Goal: Navigation & Orientation: Find specific page/section

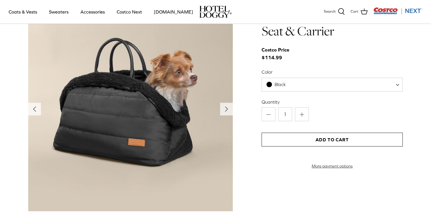
scroll to position [611, 0]
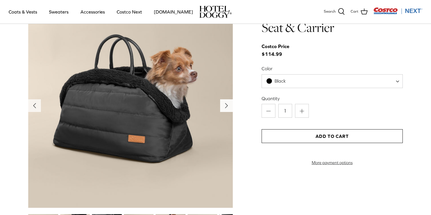
click at [226, 109] on icon "Right" at bounding box center [226, 105] width 9 height 9
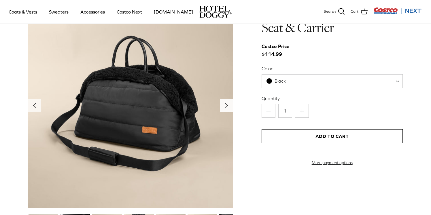
click at [226, 109] on icon "Right" at bounding box center [226, 105] width 9 height 9
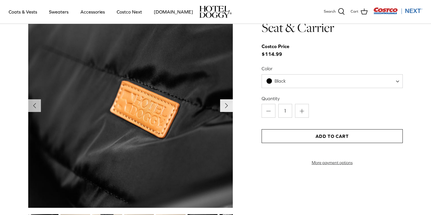
click at [226, 109] on icon "Right" at bounding box center [226, 105] width 9 height 9
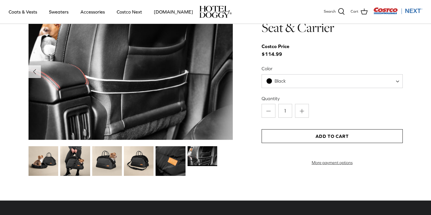
scroll to position [578, 0]
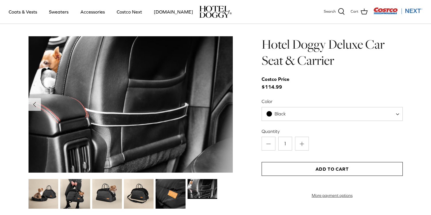
click at [49, 194] on img at bounding box center [43, 194] width 30 height 30
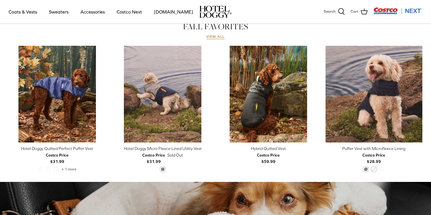
scroll to position [273, 0]
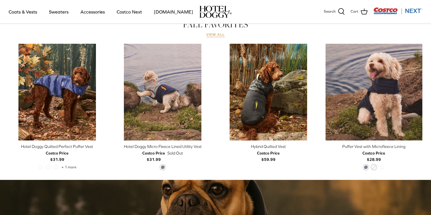
click at [215, 34] on link "View all" at bounding box center [215, 35] width 18 height 5
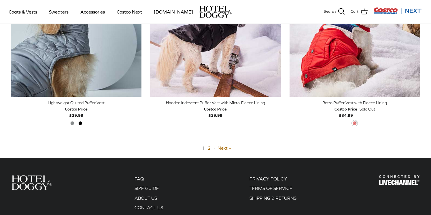
scroll to position [1441, 0]
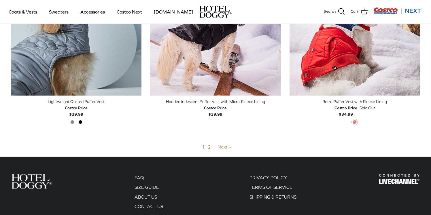
click at [225, 146] on link "Next »" at bounding box center [224, 146] width 14 height 5
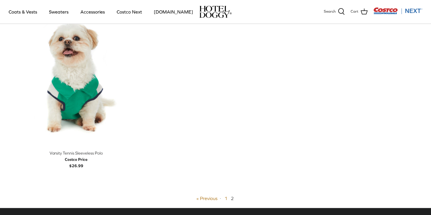
scroll to position [345, 0]
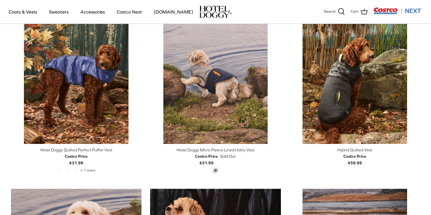
scroll to position [138, 0]
